Goal: Task Accomplishment & Management: Complete application form

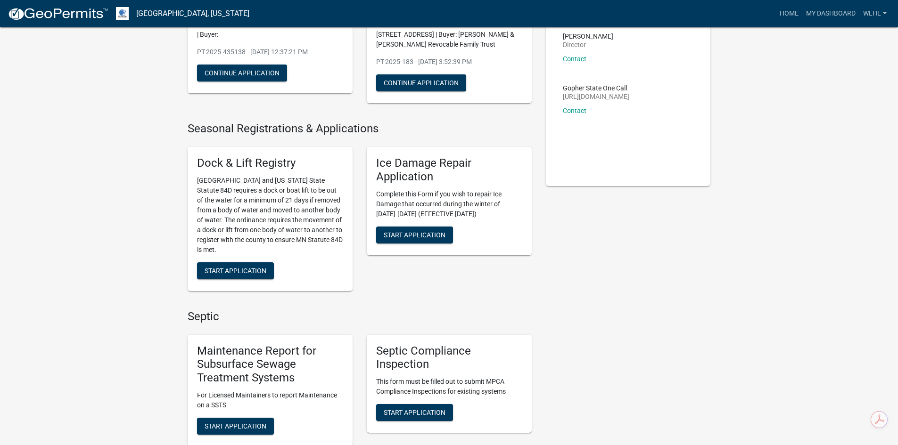
scroll to position [330, 0]
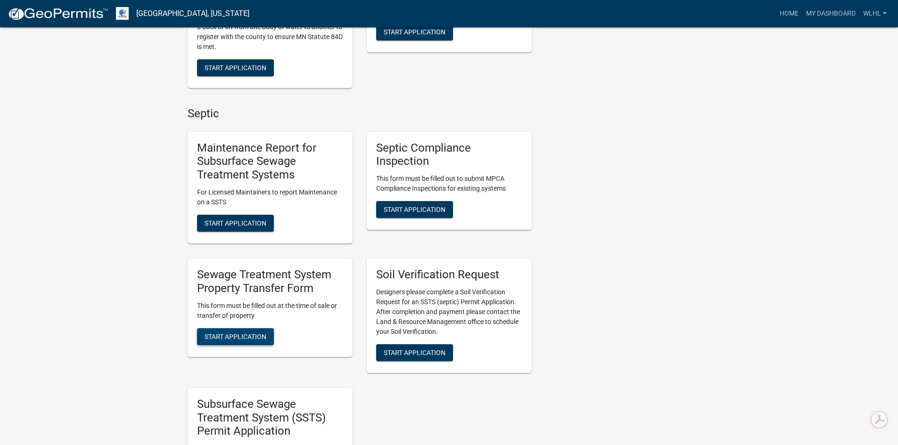
drag, startPoint x: 251, startPoint y: 333, endPoint x: 233, endPoint y: 344, distance: 20.9
click at [234, 343] on button "Start Application" at bounding box center [235, 336] width 77 height 17
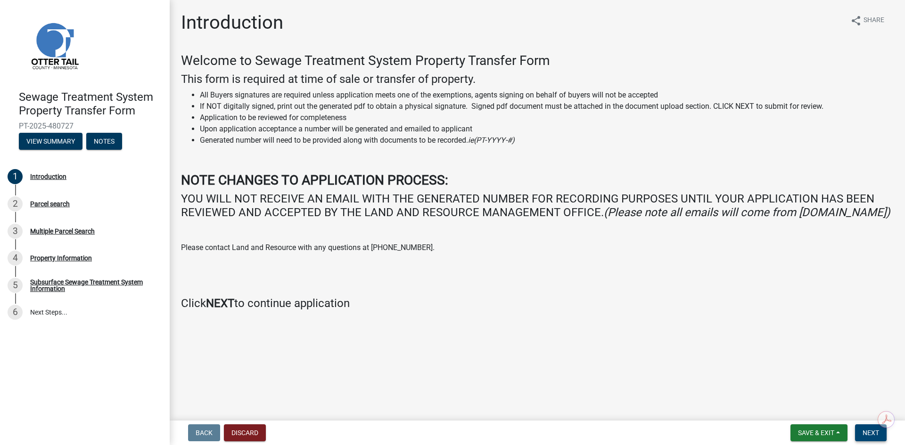
click at [874, 433] on span "Next" at bounding box center [870, 433] width 16 height 8
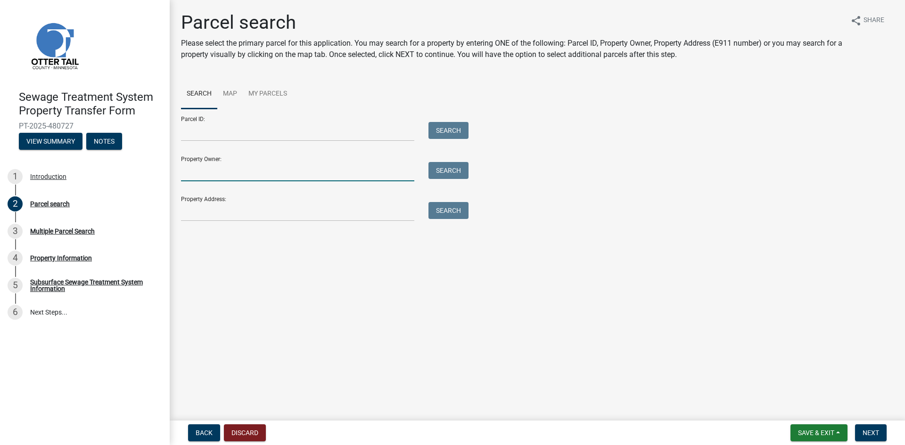
click at [291, 162] on input "Property Owner:" at bounding box center [297, 171] width 233 height 19
click at [274, 130] on input "Parcel ID:" at bounding box center [297, 131] width 233 height 19
click at [194, 171] on input "Property Owner:" at bounding box center [297, 171] width 233 height 19
type input "[PERSON_NAME]"
click at [451, 173] on button "Search" at bounding box center [448, 170] width 40 height 17
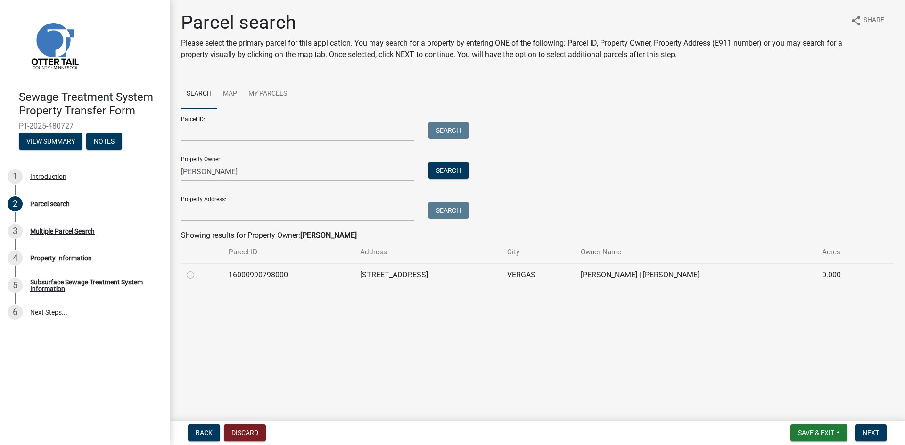
click at [198, 270] on label at bounding box center [198, 270] width 0 height 0
click at [198, 275] on input "radio" at bounding box center [201, 273] width 6 height 6
radio input "true"
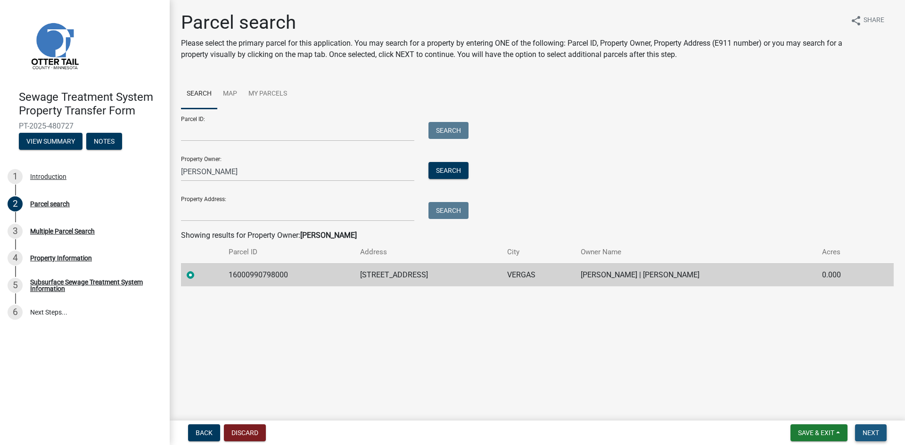
click at [871, 432] on span "Next" at bounding box center [870, 433] width 16 height 8
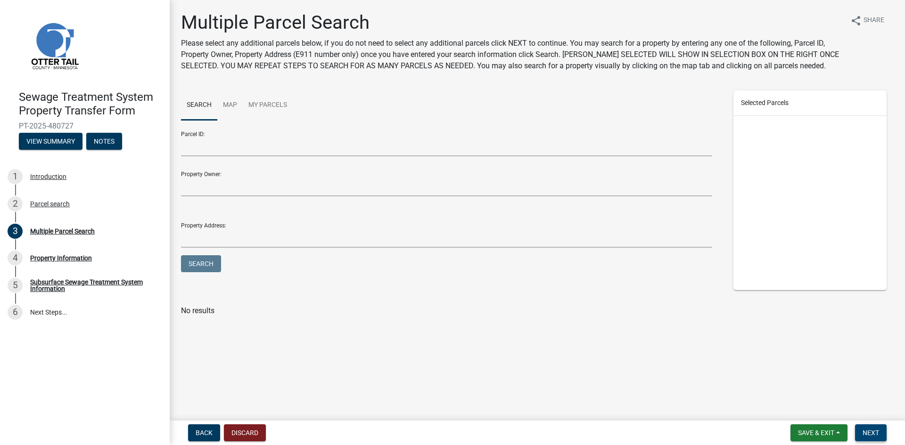
click at [870, 434] on span "Next" at bounding box center [870, 433] width 16 height 8
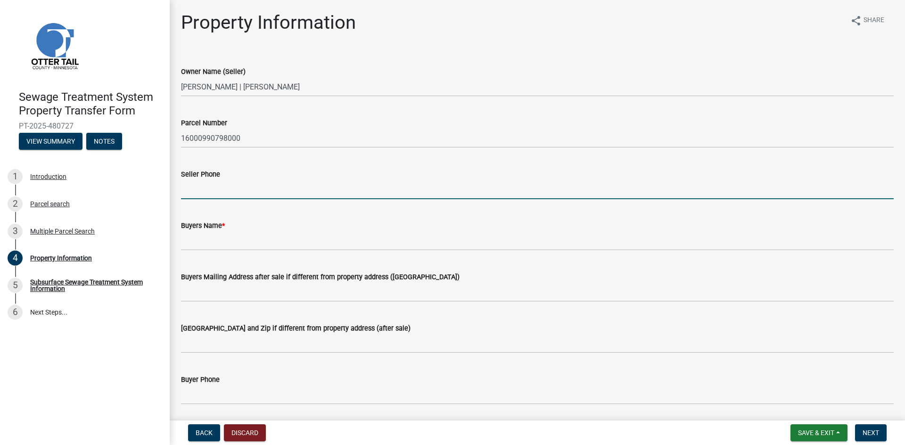
click at [263, 191] on input "Seller Phone" at bounding box center [537, 189] width 713 height 19
type input "[PHONE_NUMBER]"
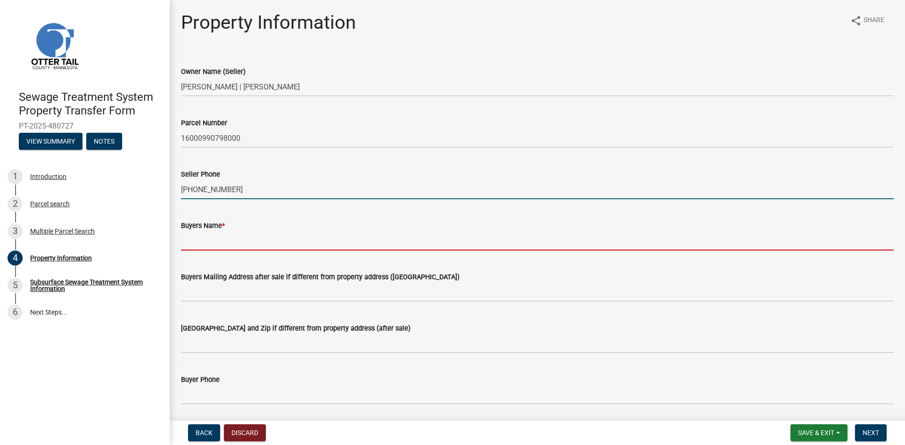
click at [245, 238] on input "Buyers Name *" at bounding box center [537, 240] width 713 height 19
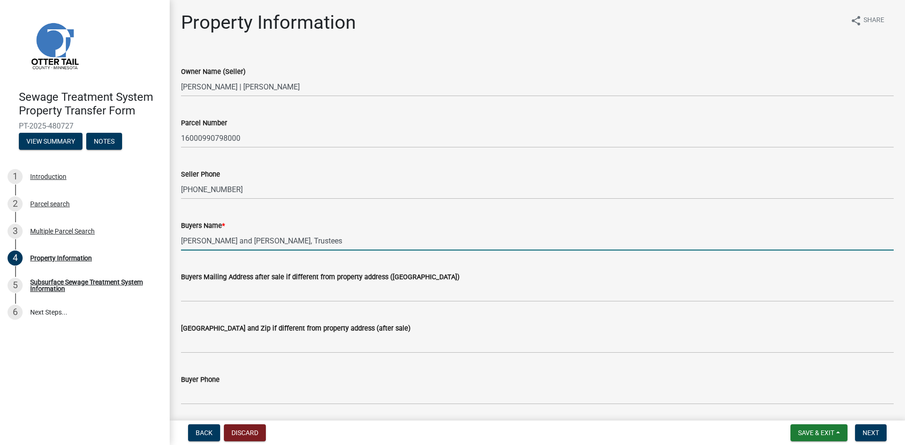
type input "[PERSON_NAME] and [PERSON_NAME], Trustees"
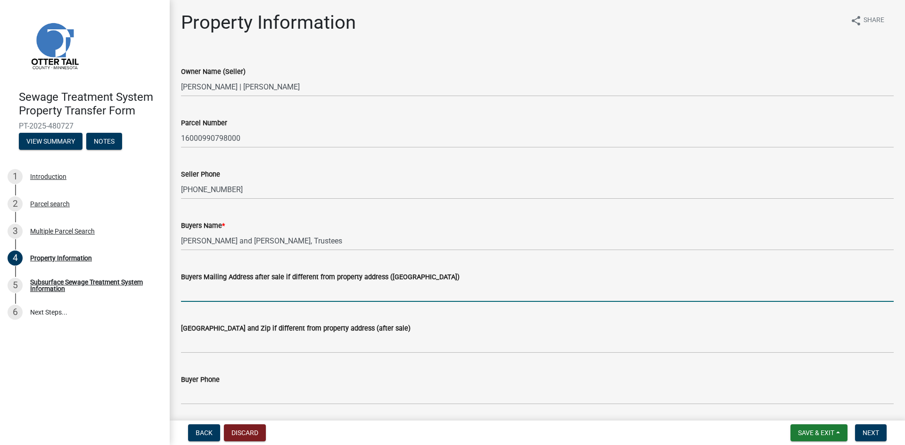
click at [232, 294] on input "Buyers Mailing Address after sale if different from property address ([GEOGRAPH…" at bounding box center [537, 292] width 713 height 19
type input "[STREET_ADDRESS]"
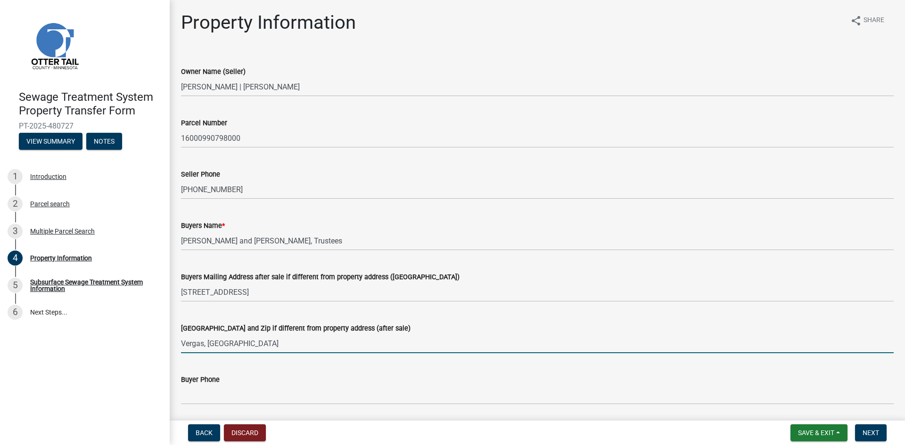
type input "Vergas, [GEOGRAPHIC_DATA] 56587"
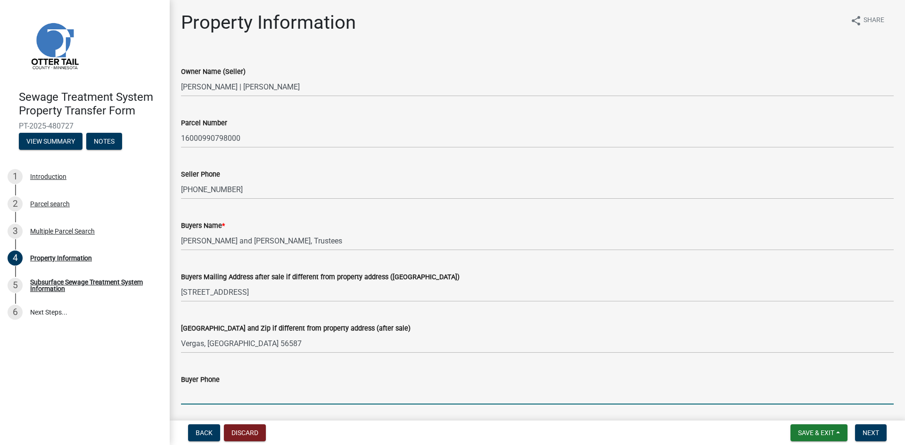
click at [261, 391] on input "Buyer Phone" at bounding box center [537, 394] width 713 height 19
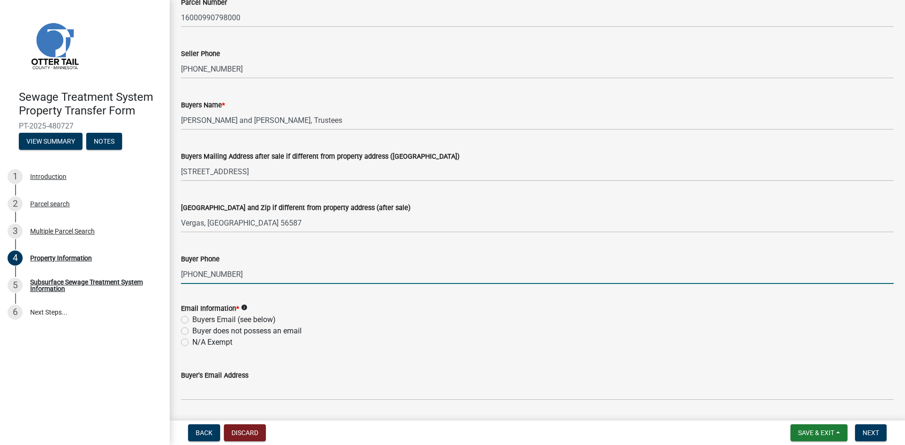
scroll to position [141, 0]
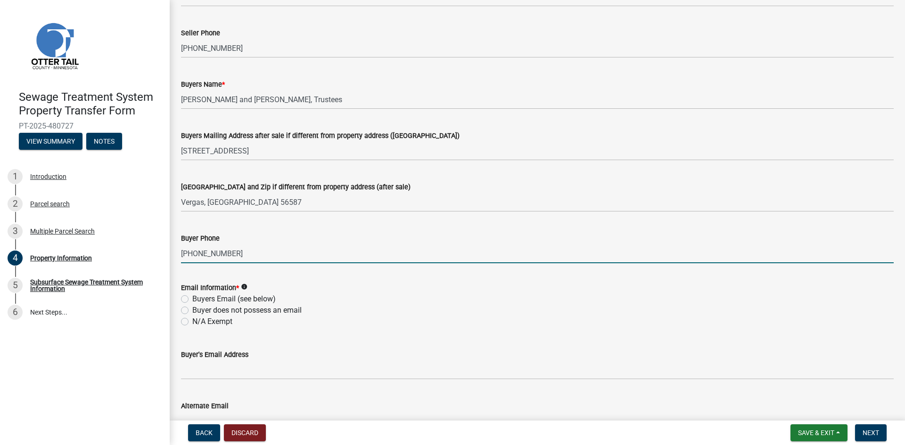
type input "[PHONE_NUMBER]"
click at [192, 321] on label "N/A Exempt" at bounding box center [212, 321] width 40 height 11
click at [192, 321] on input "N/A Exempt" at bounding box center [195, 319] width 6 height 6
radio input "true"
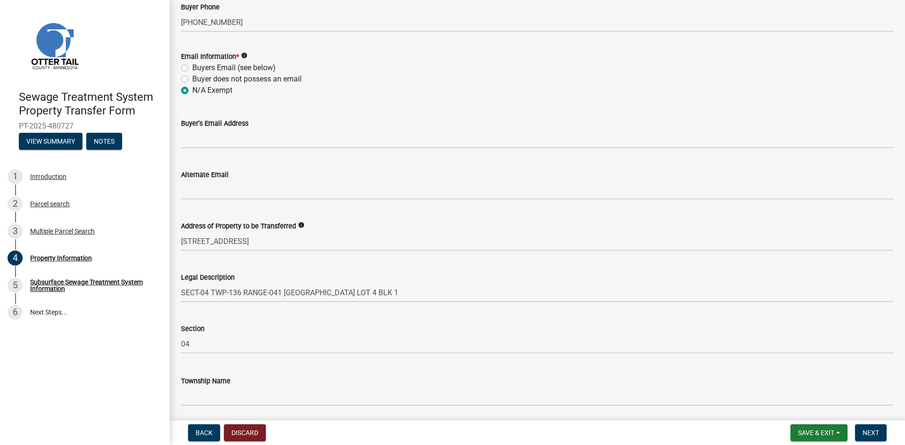
scroll to position [377, 0]
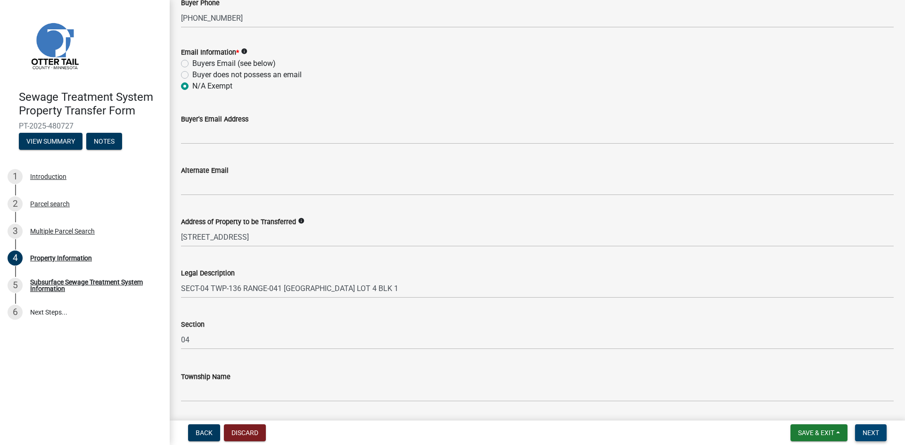
click at [878, 432] on span "Next" at bounding box center [870, 433] width 16 height 8
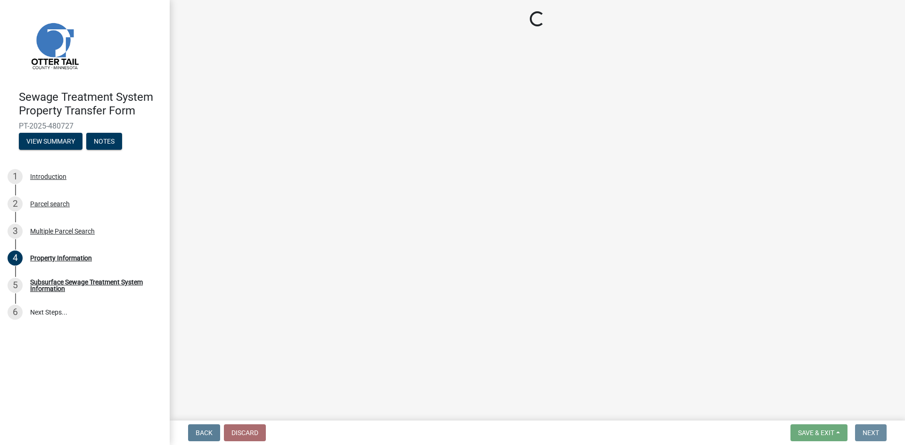
scroll to position [0, 0]
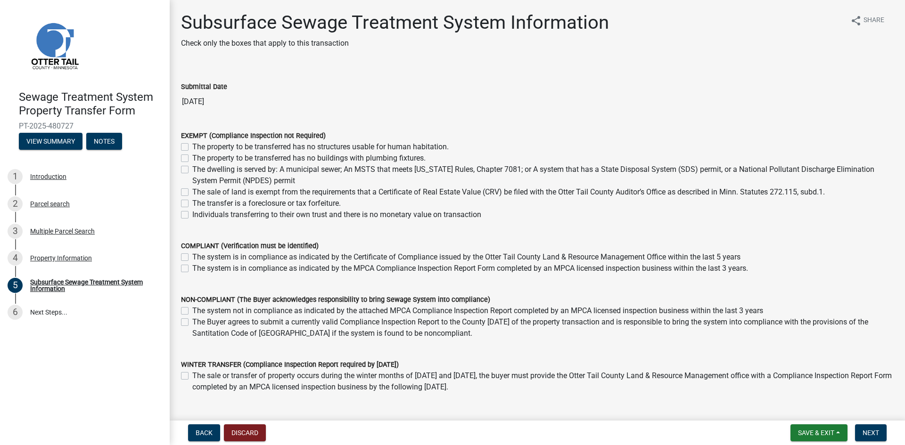
click at [192, 190] on label "The sale of land is exempt from the requirements that a Certificate of Real Est…" at bounding box center [508, 192] width 632 height 11
click at [192, 190] on input "The sale of land is exempt from the requirements that a Certificate of Real Est…" at bounding box center [195, 190] width 6 height 6
checkbox input "true"
checkbox input "false"
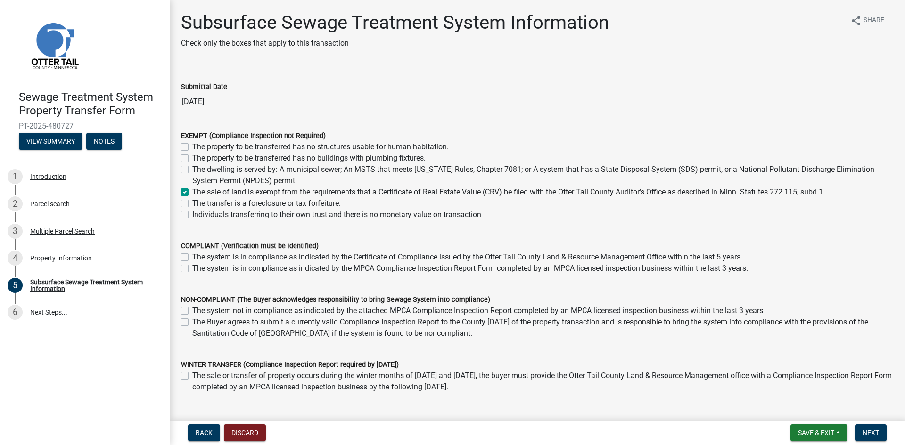
checkbox input "false"
checkbox input "true"
checkbox input "false"
click at [875, 430] on span "Next" at bounding box center [870, 433] width 16 height 8
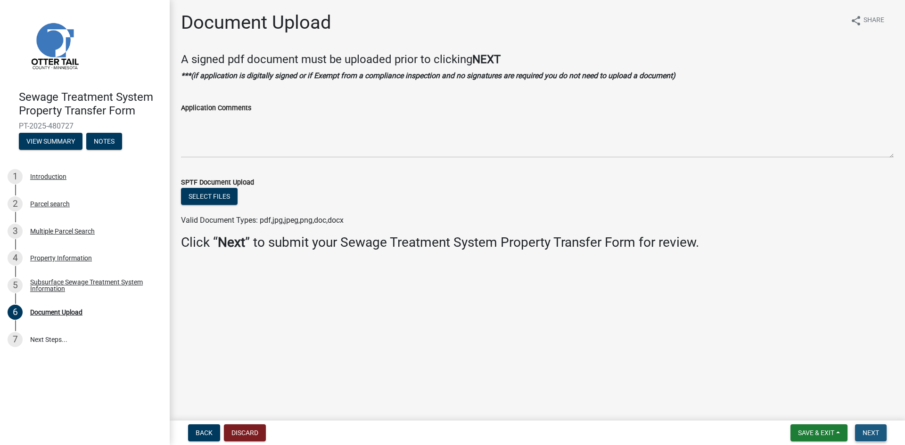
click at [875, 430] on span "Next" at bounding box center [870, 433] width 16 height 8
